Goal: Transaction & Acquisition: Purchase product/service

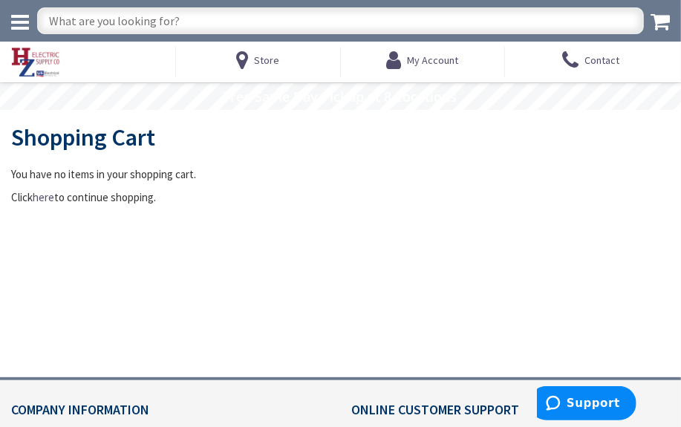
click at [209, 15] on input "text" at bounding box center [340, 20] width 607 height 27
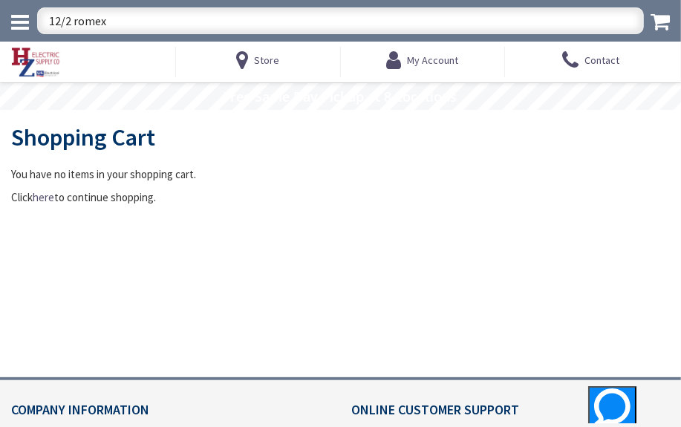
type input "12/2 romex"
click at [152, 16] on input "12/2 romex" at bounding box center [340, 20] width 607 height 27
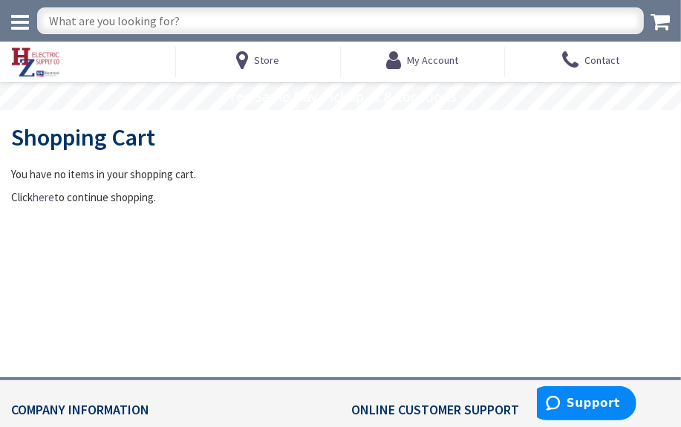
click at [56, 27] on input "text" at bounding box center [340, 20] width 607 height 27
type input "12/2 r0mex"
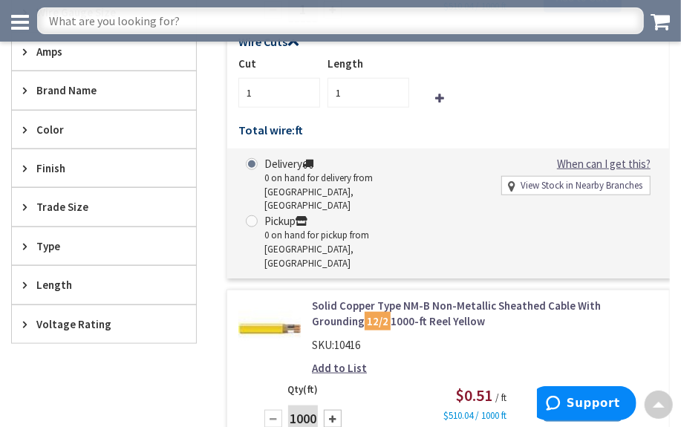
scroll to position [675, 0]
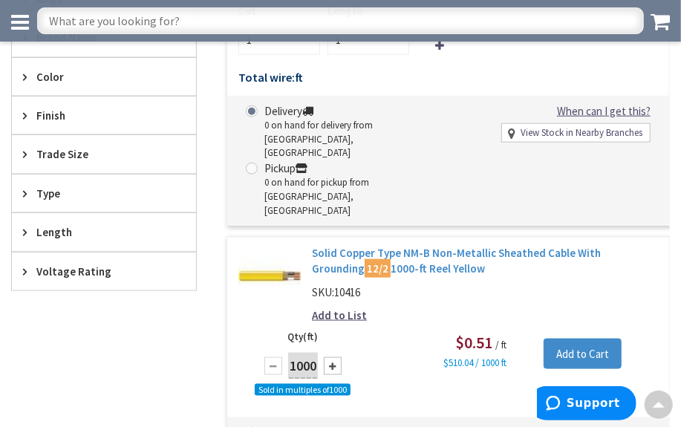
click at [395, 245] on link "Solid Copper Type NM-B Non-Metallic Sheathed Cable With Grounding 12/2 1000-ft …" at bounding box center [485, 261] width 346 height 32
